Goal: Task Accomplishment & Management: Manage account settings

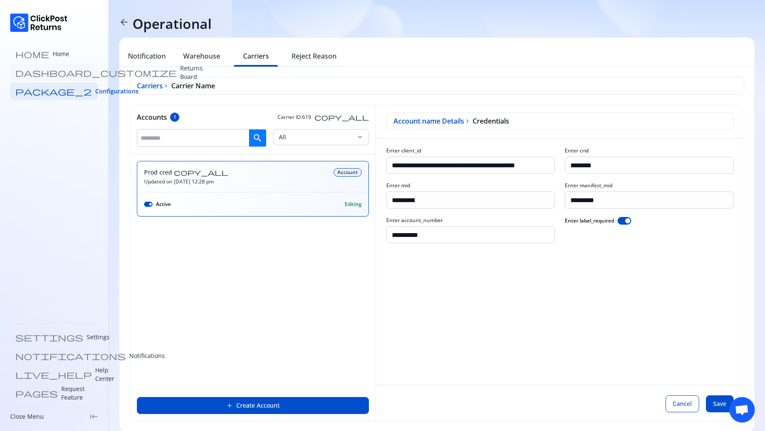
click at [180, 69] on p "Returns Board" at bounding box center [191, 72] width 23 height 17
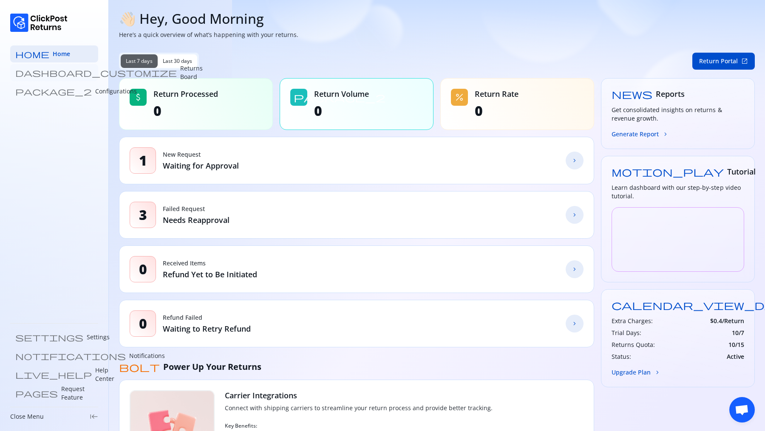
click at [57, 78] on link "dashboard_customize Returns Board" at bounding box center [54, 72] width 88 height 17
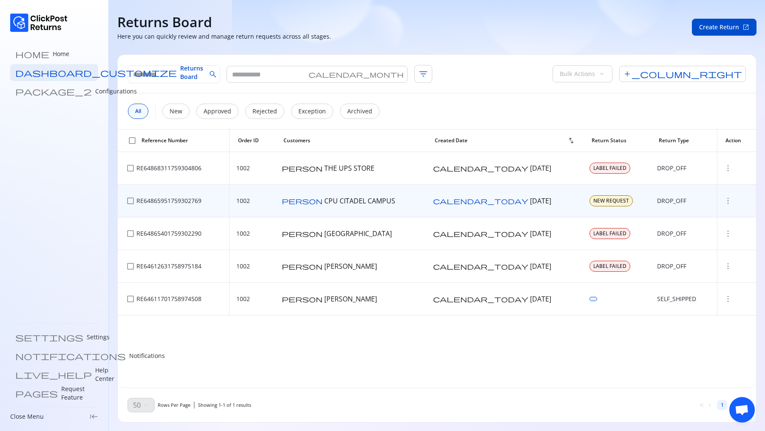
click at [723, 202] on div "more_vert" at bounding box center [735, 201] width 25 height 8
click at [723, 199] on span "more_vert" at bounding box center [727, 201] width 8 height 8
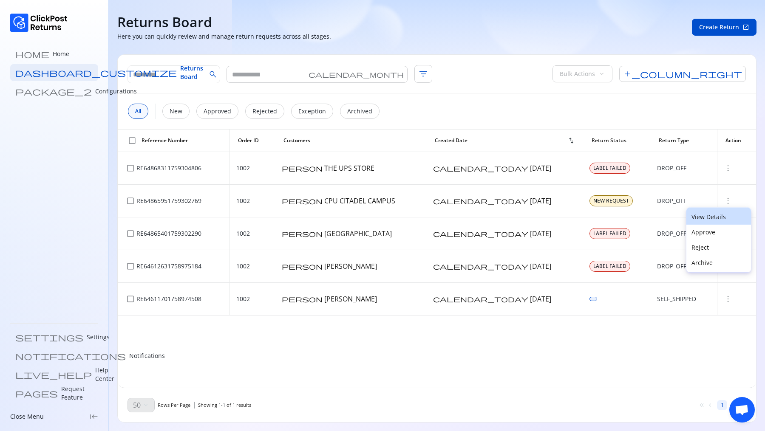
click at [697, 219] on p "View Details" at bounding box center [718, 217] width 54 height 8
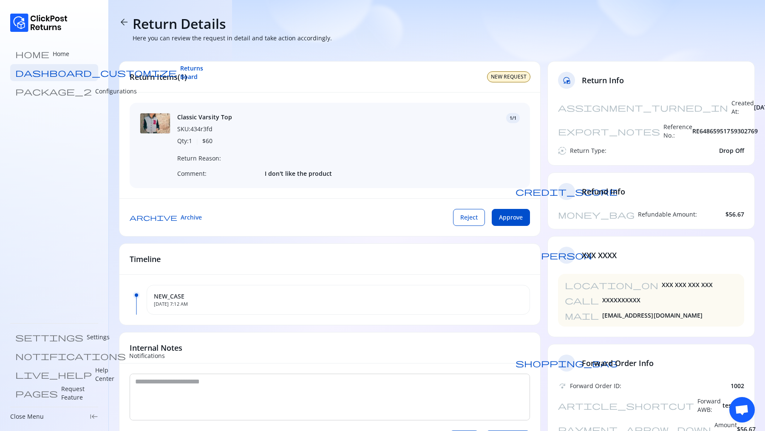
click at [124, 21] on span "arrow_back" at bounding box center [124, 22] width 10 height 10
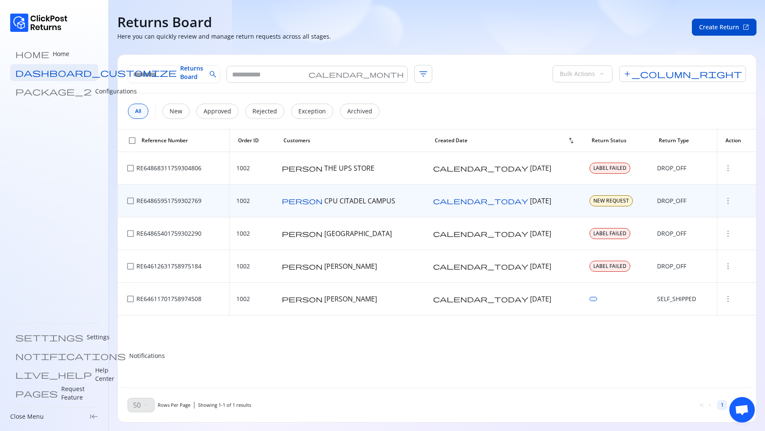
click at [723, 202] on span "more_vert" at bounding box center [727, 201] width 8 height 8
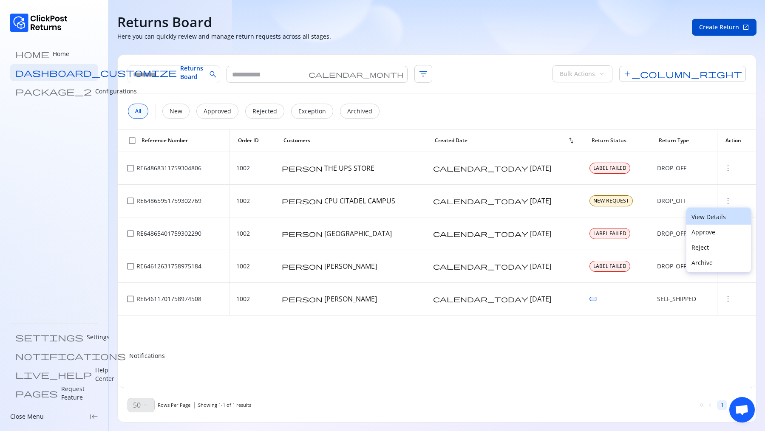
click at [709, 212] on button "View Details" at bounding box center [718, 216] width 65 height 17
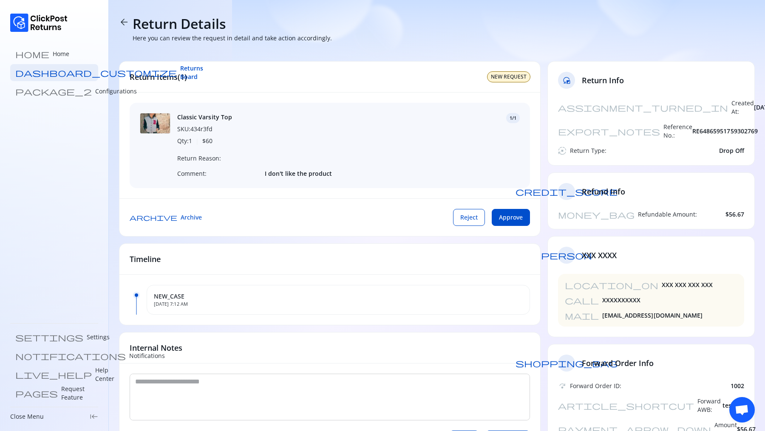
scroll to position [35, 0]
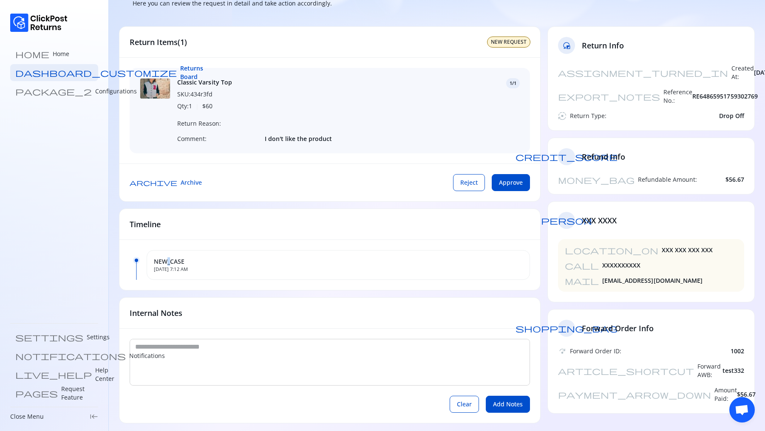
drag, startPoint x: 171, startPoint y: 260, endPoint x: 166, endPoint y: 260, distance: 4.7
click at [166, 260] on span "NEW_CASE" at bounding box center [338, 261] width 369 height 8
click at [195, 258] on span "NEW_CASE" at bounding box center [338, 261] width 369 height 8
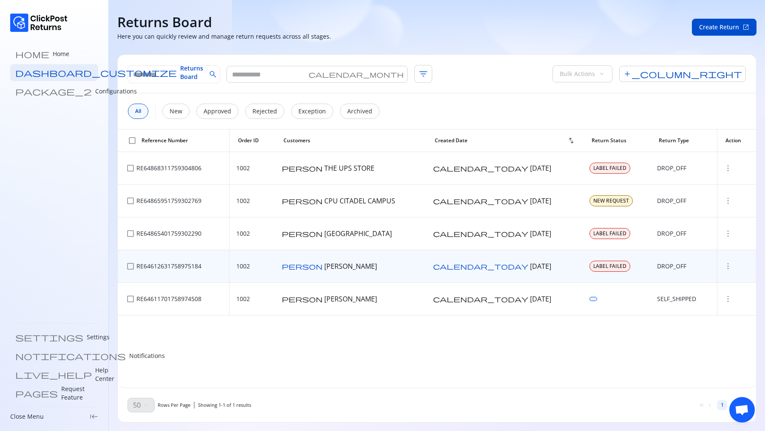
click at [723, 265] on span "more_vert" at bounding box center [727, 266] width 8 height 8
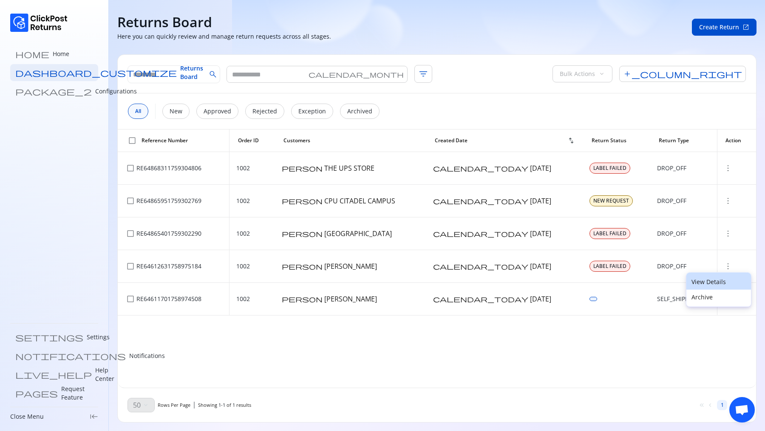
click at [703, 280] on p "View Details" at bounding box center [718, 282] width 54 height 8
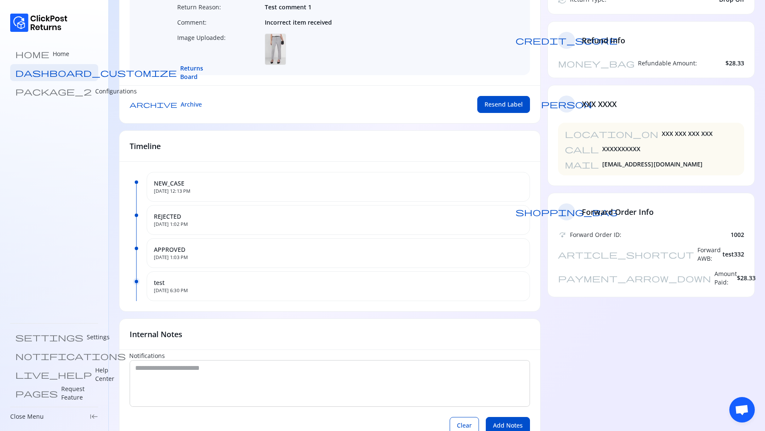
scroll to position [172, 0]
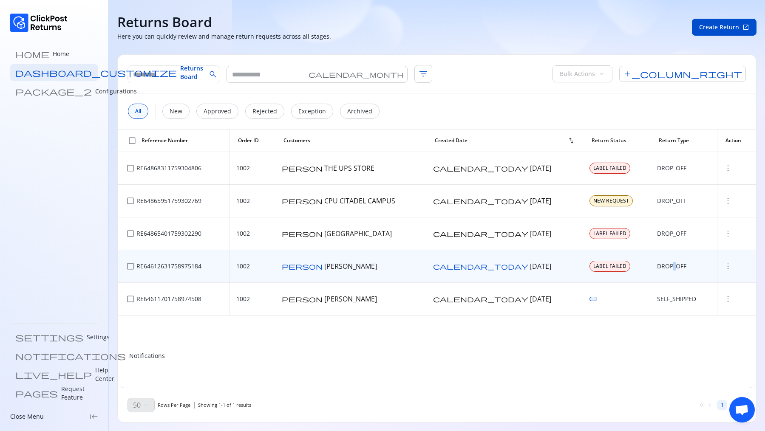
click at [657, 265] on p "DROP_OFF" at bounding box center [671, 266] width 29 height 8
